Goal: Check status: Check status

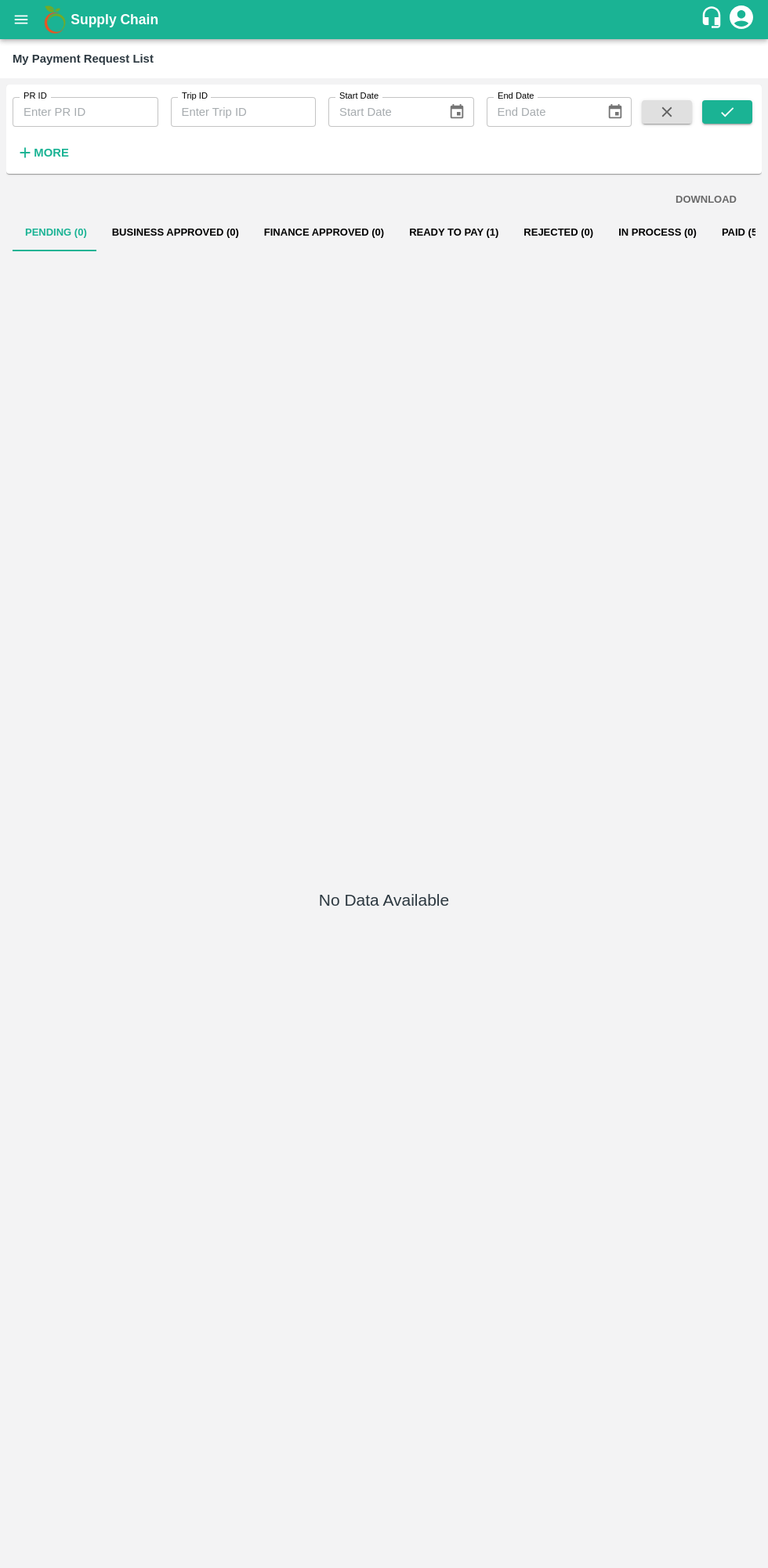
click at [423, 223] on button "Ready To Pay (1)" at bounding box center [453, 233] width 115 height 38
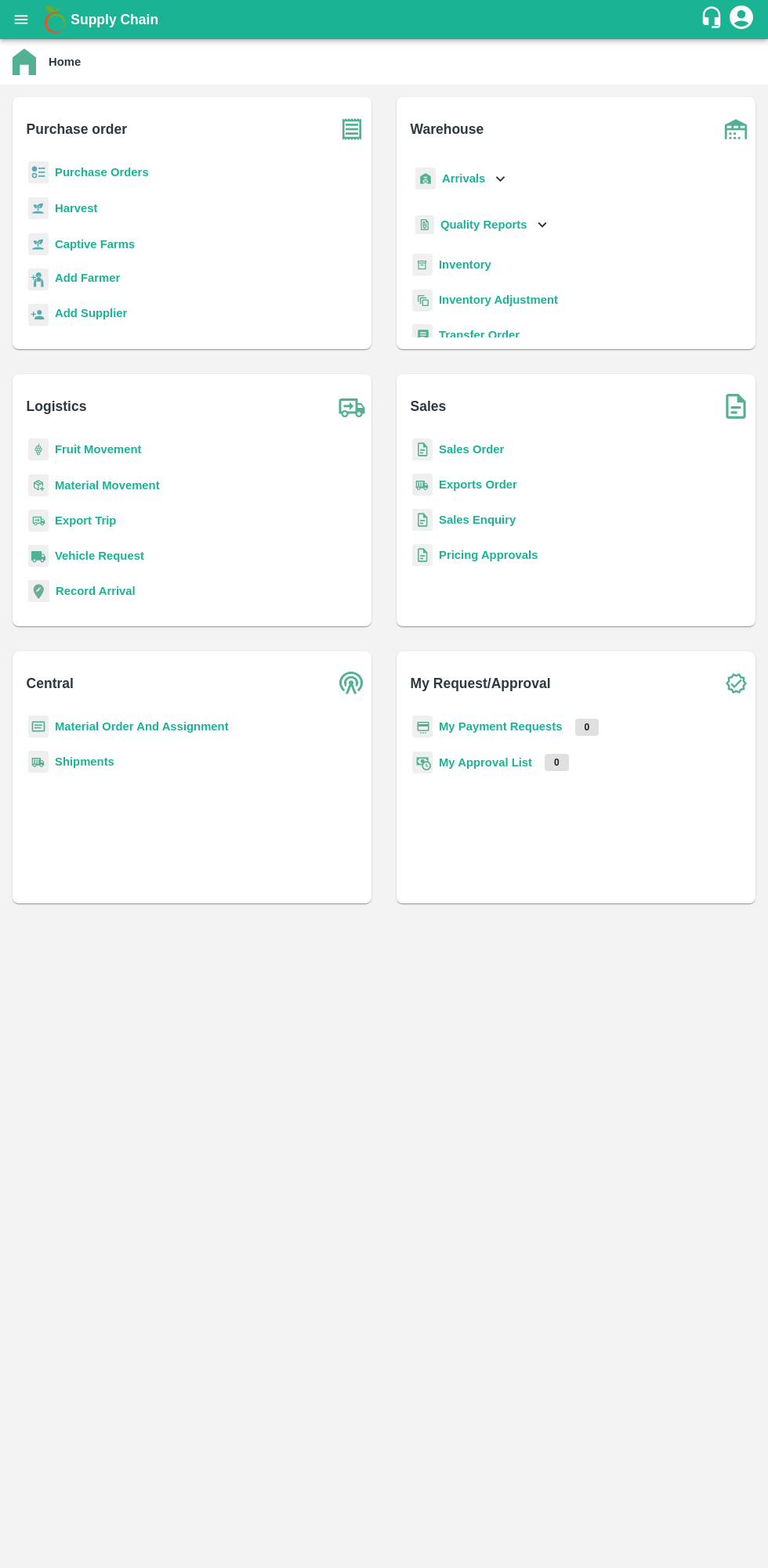
click at [517, 724] on b "My Payment Requests" at bounding box center [500, 727] width 124 height 13
